Goal: Task Accomplishment & Management: Use online tool/utility

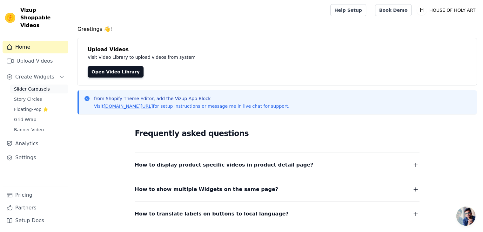
click at [33, 86] on span "Slider Carousels" at bounding box center [32, 89] width 36 height 6
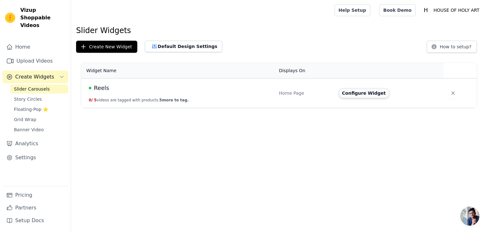
click at [368, 92] on button "Configure Widget" at bounding box center [364, 93] width 51 height 10
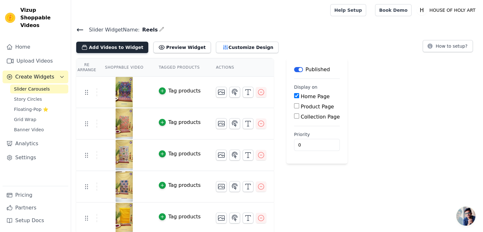
click at [121, 48] on button "Add Videos to Widget" at bounding box center [112, 47] width 72 height 11
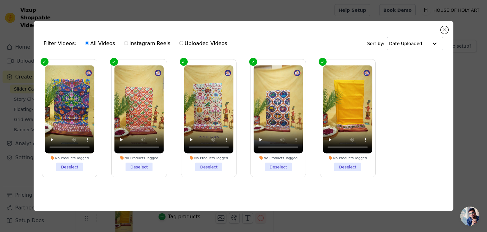
click at [420, 42] on input "text" at bounding box center [408, 43] width 39 height 13
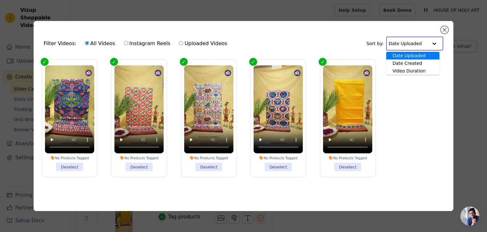
click at [420, 42] on input "text" at bounding box center [408, 43] width 39 height 13
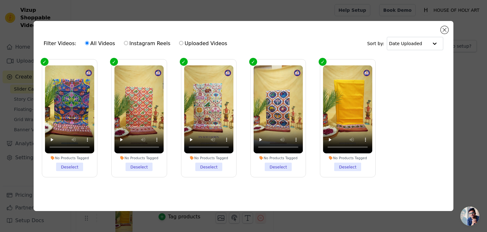
click at [124, 41] on input "Instagram Reels" at bounding box center [126, 43] width 4 height 4
radio input "true"
click at [85, 43] on input "All Videos" at bounding box center [87, 43] width 4 height 4
radio input "true"
click at [443, 24] on div "Filter Videos: All Videos Instagram Reels Uploaded Videos Sort by: Date Uploade…" at bounding box center [244, 116] width 421 height 190
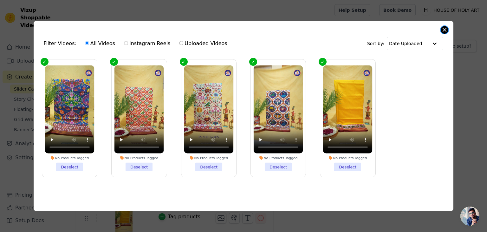
click at [442, 30] on button "Close modal" at bounding box center [445, 30] width 8 height 8
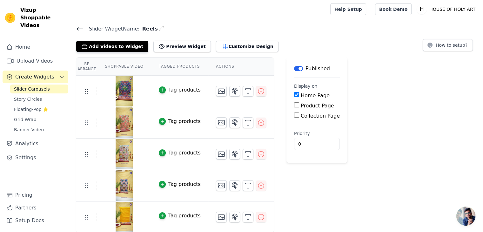
scroll to position [1, 0]
click at [105, 42] on button "Add Videos to Widget" at bounding box center [112, 45] width 72 height 11
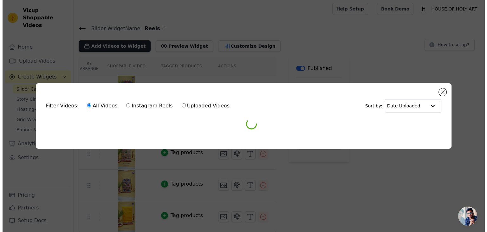
scroll to position [0, 0]
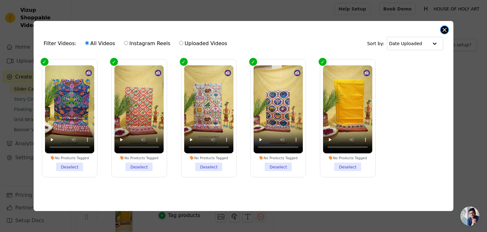
click at [448, 28] on button "Close modal" at bounding box center [445, 30] width 8 height 8
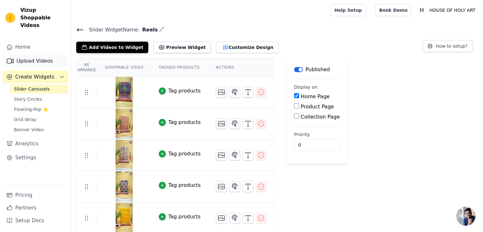
click at [45, 57] on link "Upload Videos" at bounding box center [36, 61] width 66 height 13
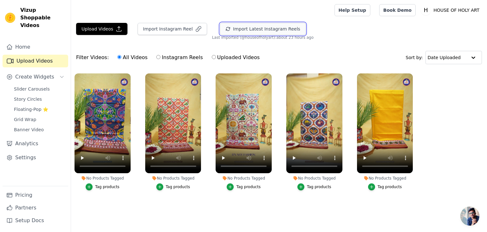
click at [236, 26] on button "Import Latest Instagram Reels" at bounding box center [263, 29] width 86 height 12
click at [228, 32] on button "Import Latest Instagram Reels" at bounding box center [263, 29] width 86 height 12
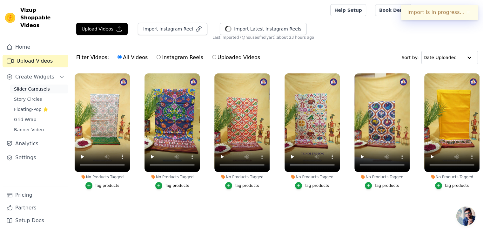
click at [32, 86] on span "Slider Carousels" at bounding box center [32, 89] width 36 height 6
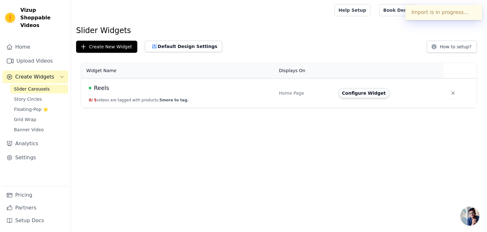
click at [367, 93] on button "Configure Widget" at bounding box center [364, 93] width 51 height 10
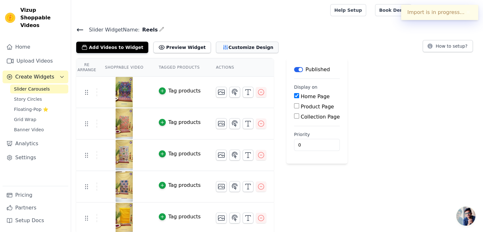
click at [221, 49] on button "Customize Design" at bounding box center [247, 47] width 63 height 11
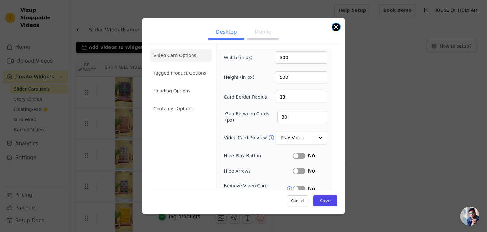
click at [339, 26] on button "Close modal" at bounding box center [337, 27] width 8 height 8
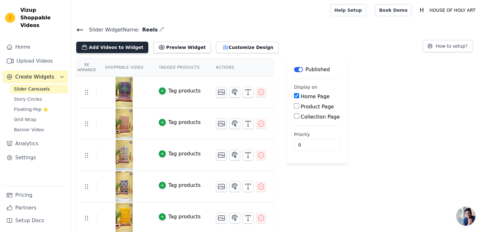
click at [116, 48] on button "Add Videos to Widget" at bounding box center [112, 47] width 72 height 11
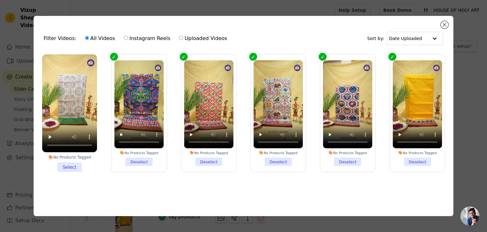
click at [74, 165] on li "No Products Tagged Select" at bounding box center [69, 112] width 55 height 117
click at [0, 0] on input "No Products Tagged Select" at bounding box center [0, 0] width 0 height 0
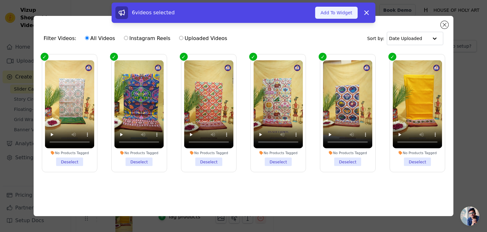
click at [345, 14] on button "Add To Widget" at bounding box center [336, 13] width 43 height 12
